Goal: Task Accomplishment & Management: Manage account settings

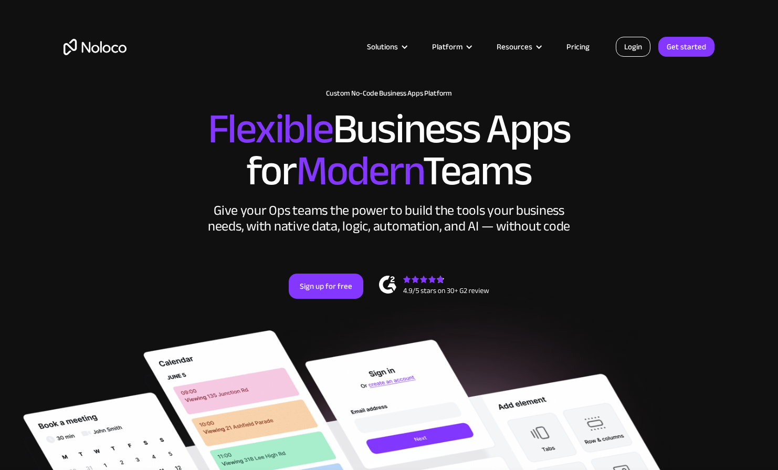
click at [634, 48] on link "Login" at bounding box center [632, 47] width 35 height 20
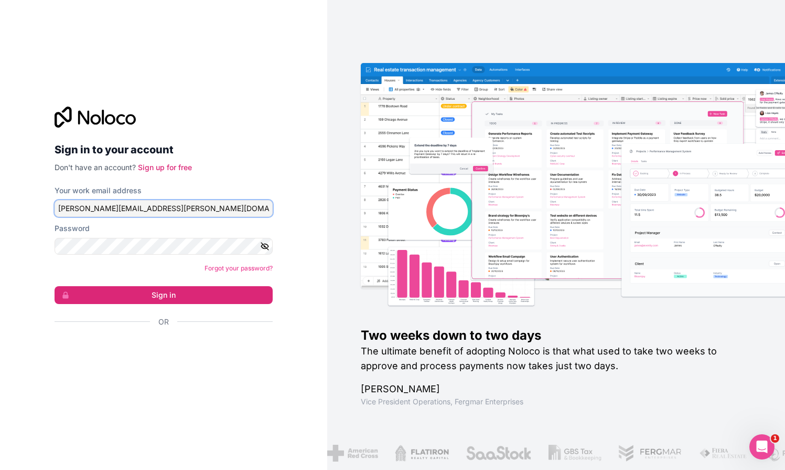
click at [146, 204] on input "jake.gulick@greyfinch.com" at bounding box center [164, 208] width 218 height 17
type input "alex@gapconsulting.io"
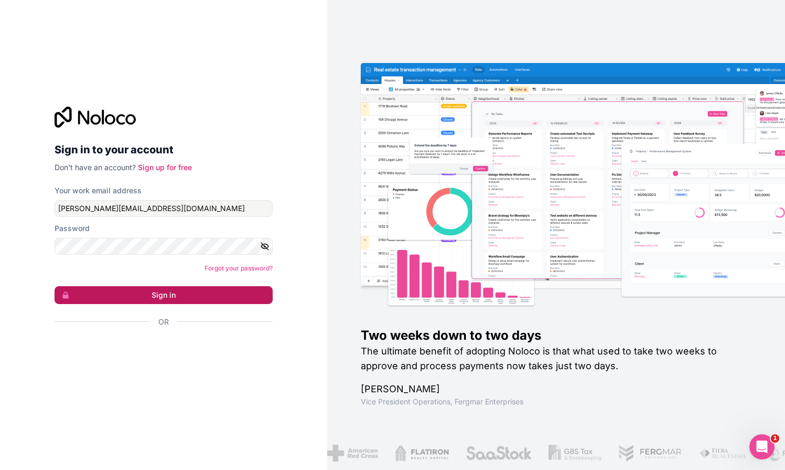
click at [160, 298] on button "Sign in" at bounding box center [164, 295] width 218 height 18
